Goal: Task Accomplishment & Management: Manage account settings

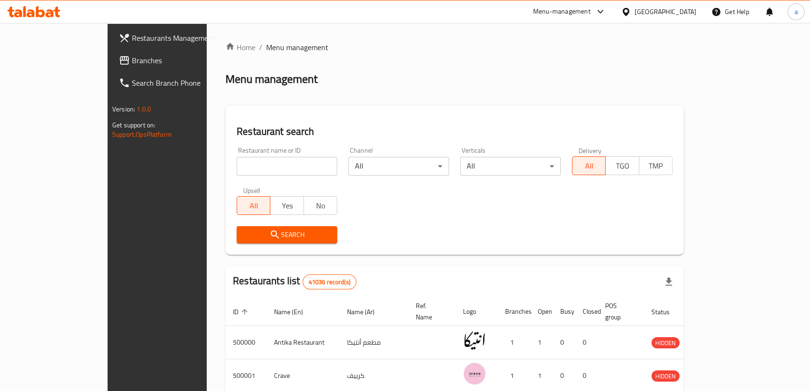
click at [132, 61] on span "Branches" at bounding box center [183, 60] width 103 height 11
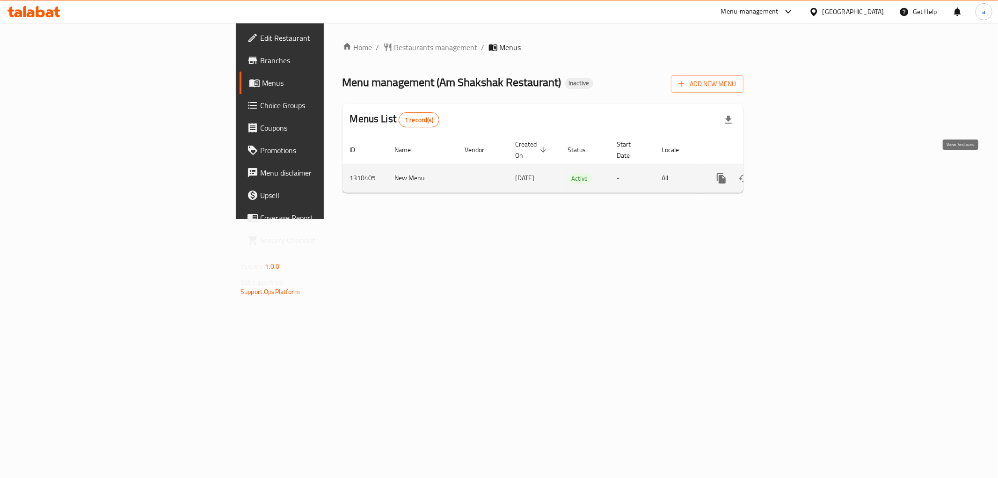
click at [794, 173] on icon "enhanced table" at bounding box center [788, 178] width 11 height 11
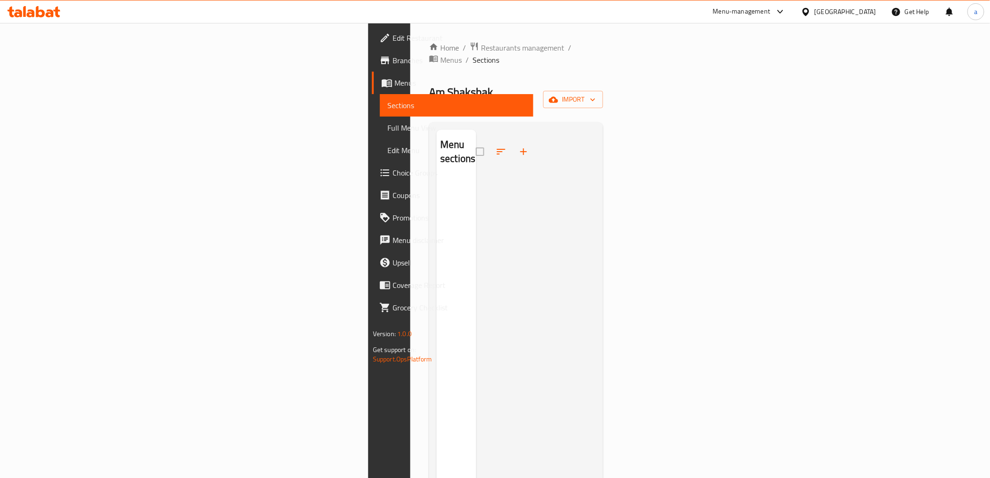
click at [394, 86] on span "Menus" at bounding box center [459, 82] width 131 height 11
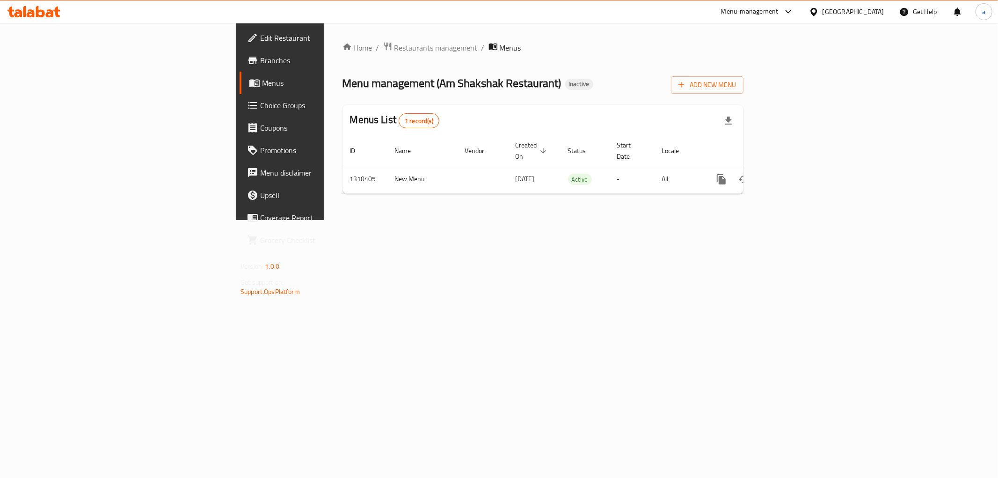
click at [376, 204] on div "Home / Restaurants management / Menus Menu management ( Am Shakshak Restaurant …" at bounding box center [543, 121] width 438 height 197
click at [260, 35] on span "Edit Restaurant" at bounding box center [327, 37] width 135 height 11
